Goal: Transaction & Acquisition: Purchase product/service

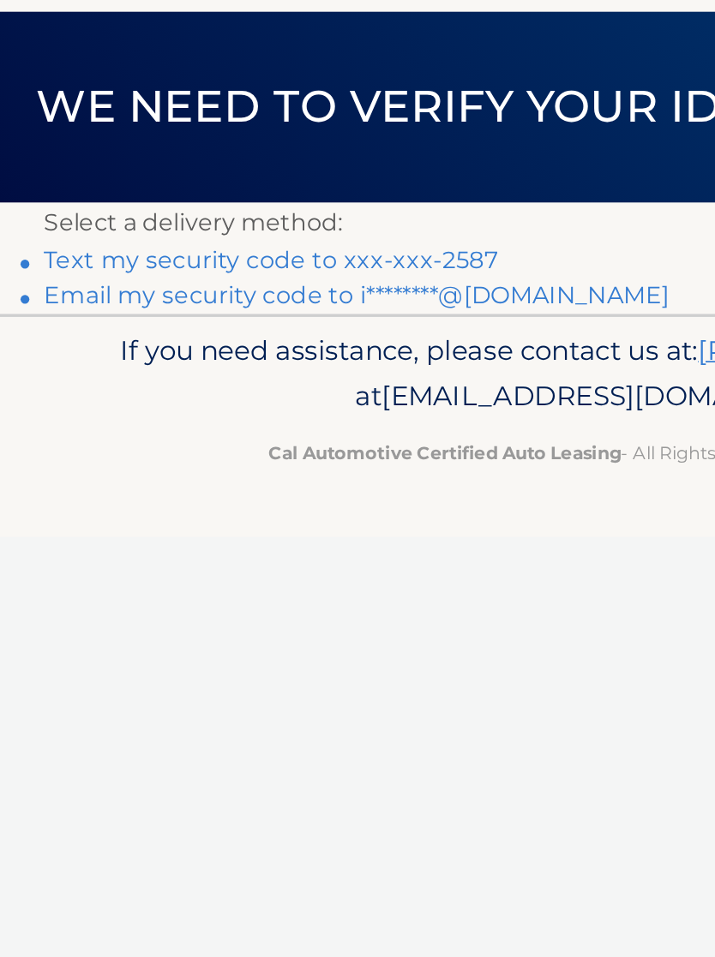
click at [56, 236] on link "Text my security code to xxx-xxx-2587" at bounding box center [158, 244] width 265 height 16
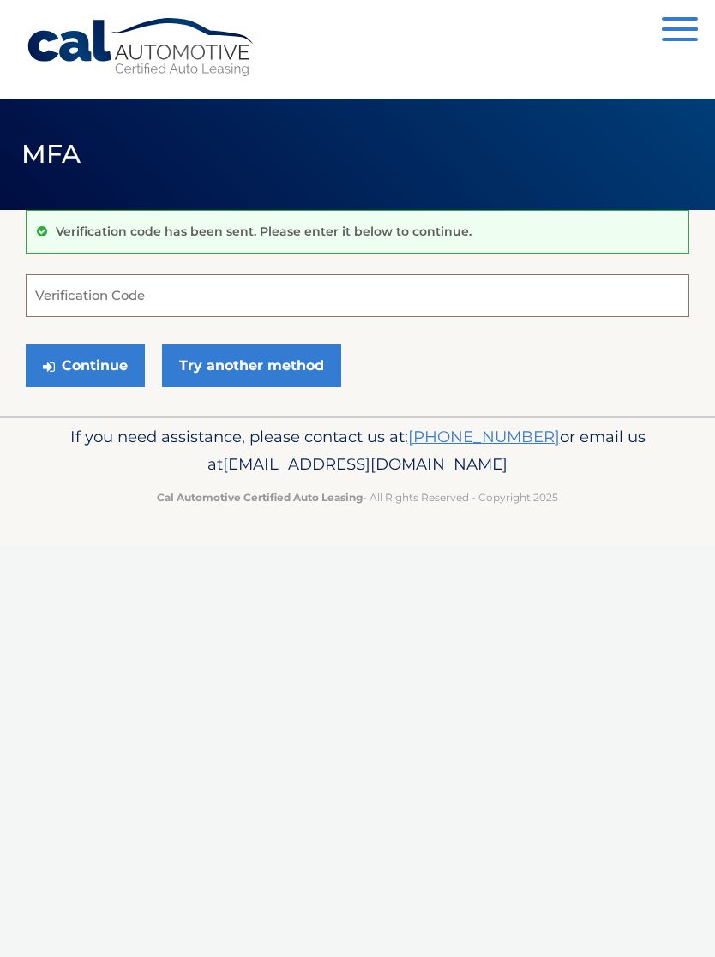
click at [122, 308] on input "Verification Code" at bounding box center [357, 295] width 663 height 43
type input "180708"
click at [71, 373] on button "Continue" at bounding box center [85, 365] width 119 height 43
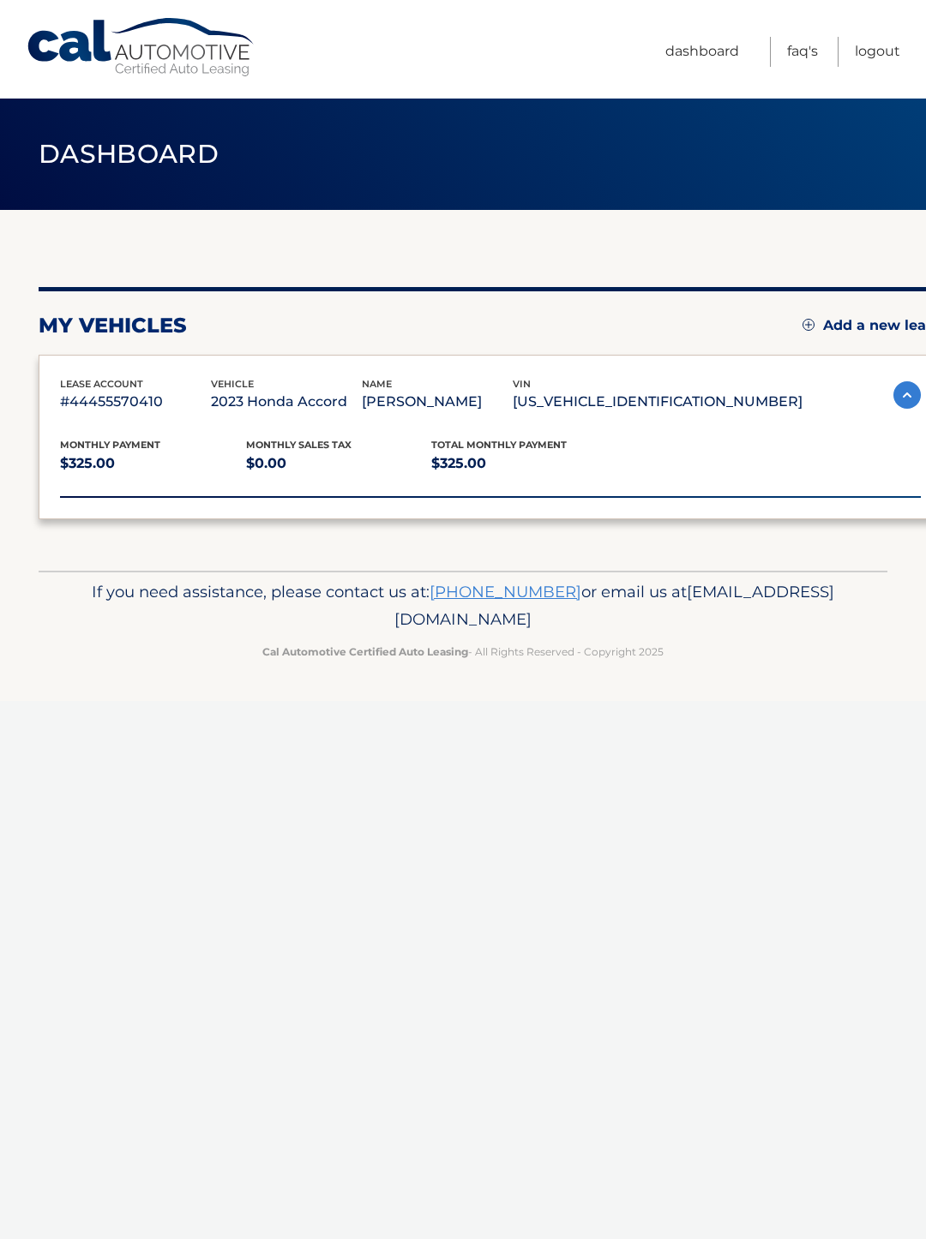
click at [106, 488] on div "Monthly Payment $325.00 Monthly sales Tax $0.00 Total Monthly Payment $325.00 v…" at bounding box center [490, 456] width 860 height 84
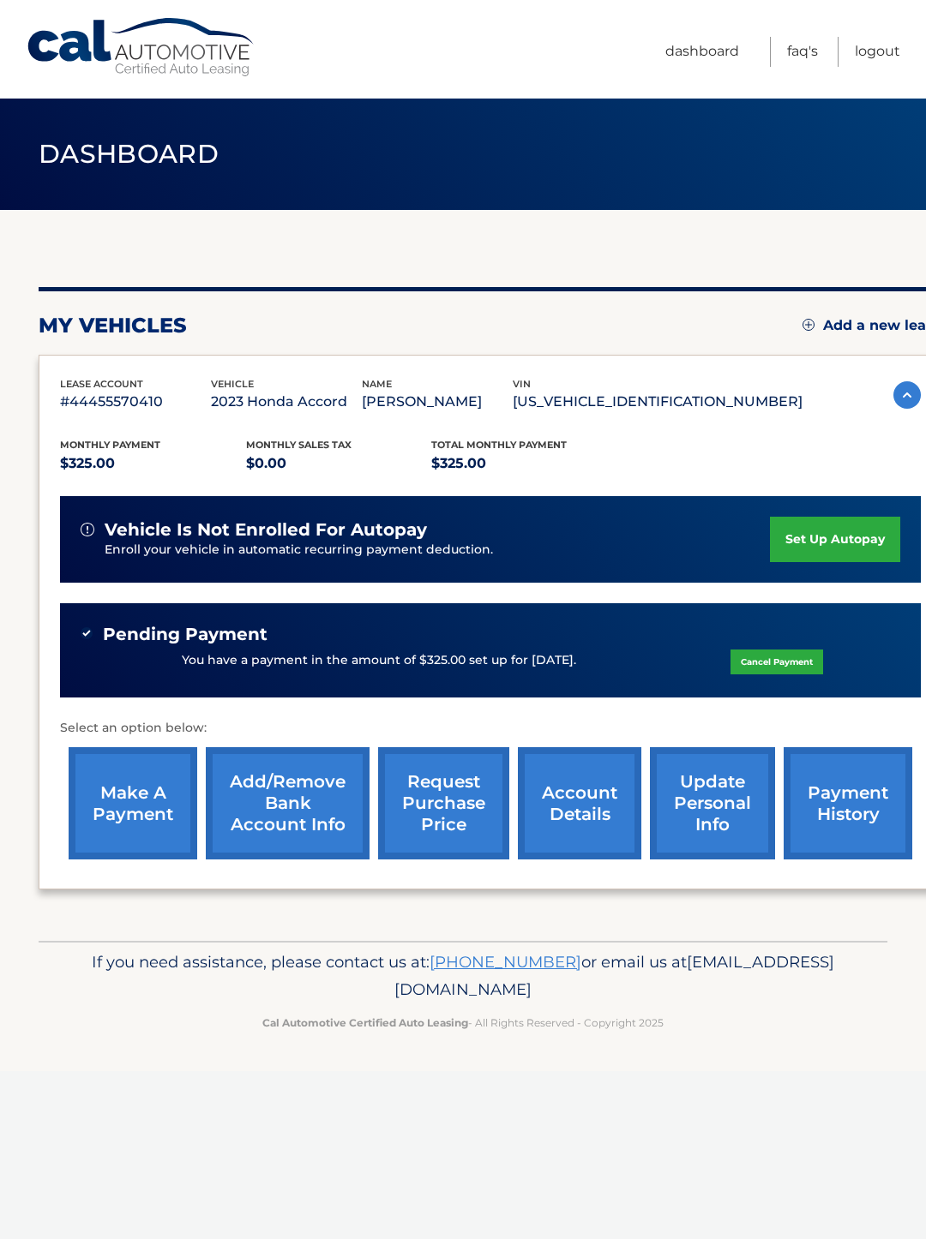
click at [93, 830] on link "make a payment" at bounding box center [133, 803] width 129 height 112
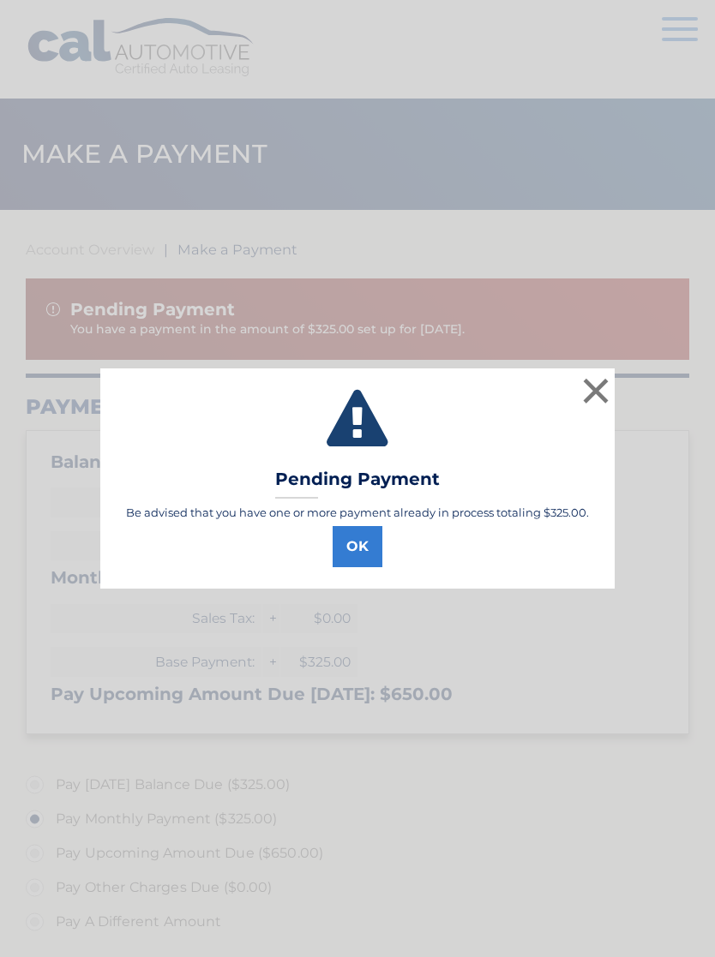
select select "YTg3NzIzNTMtOTk2OC00YzQwLTkzZjctMTc5ZTg4OTIxMjI4"
click at [602, 392] on button "×" at bounding box center [595, 391] width 34 height 34
select select "YTg3NzIzNTMtOTk2OC00YzQwLTkzZjctMTc5ZTg4OTIxMjI4"
click at [602, 408] on button "×" at bounding box center [595, 391] width 34 height 34
